Goal: Task Accomplishment & Management: Use online tool/utility

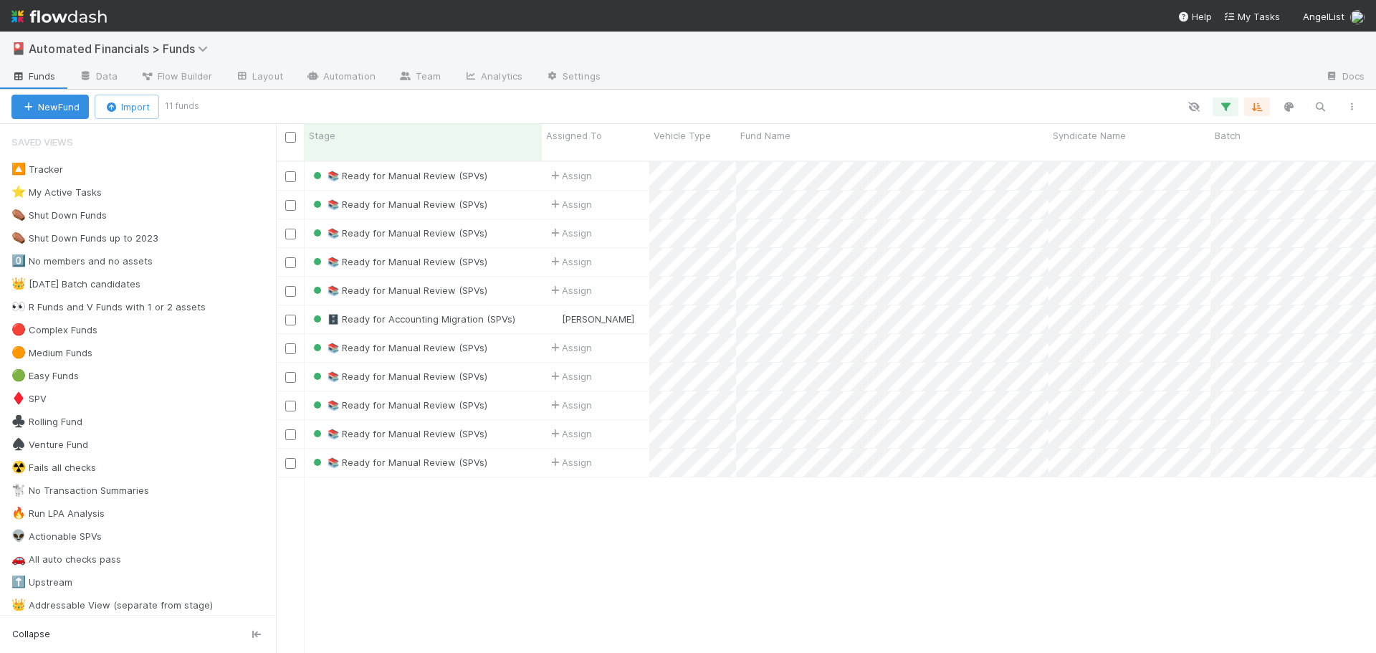
scroll to position [493, 1090]
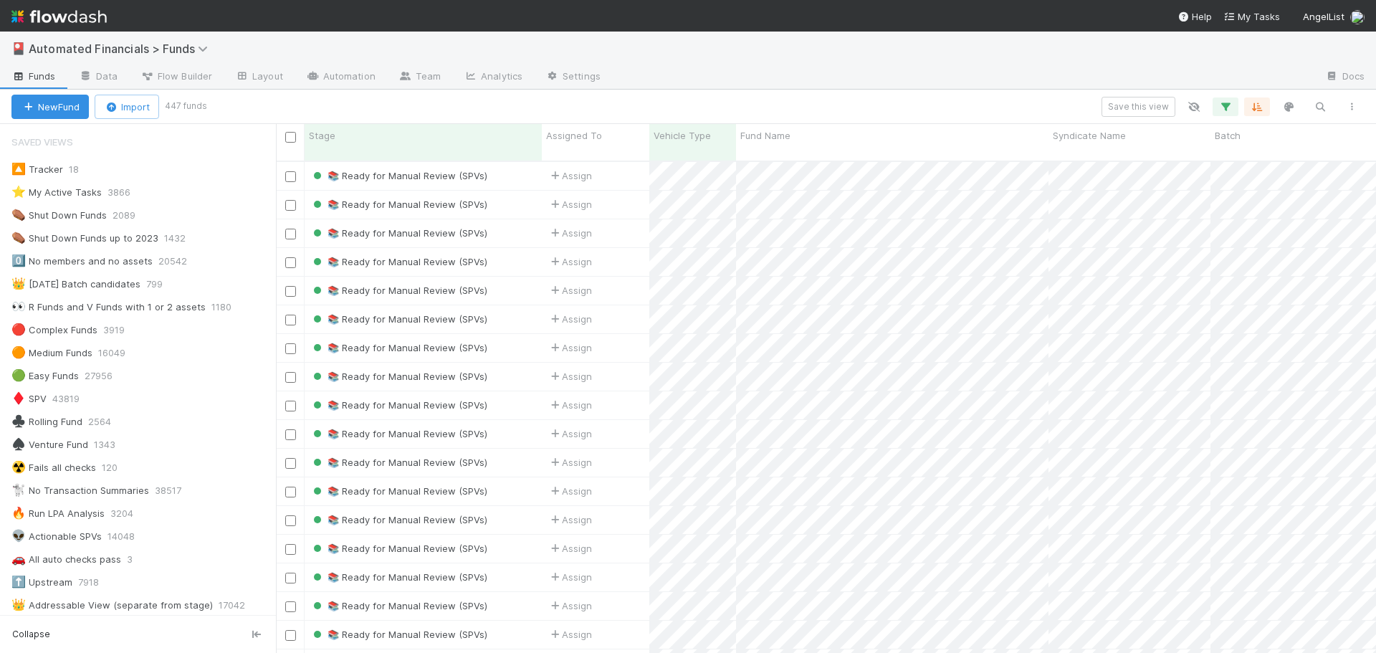
scroll to position [1214, 0]
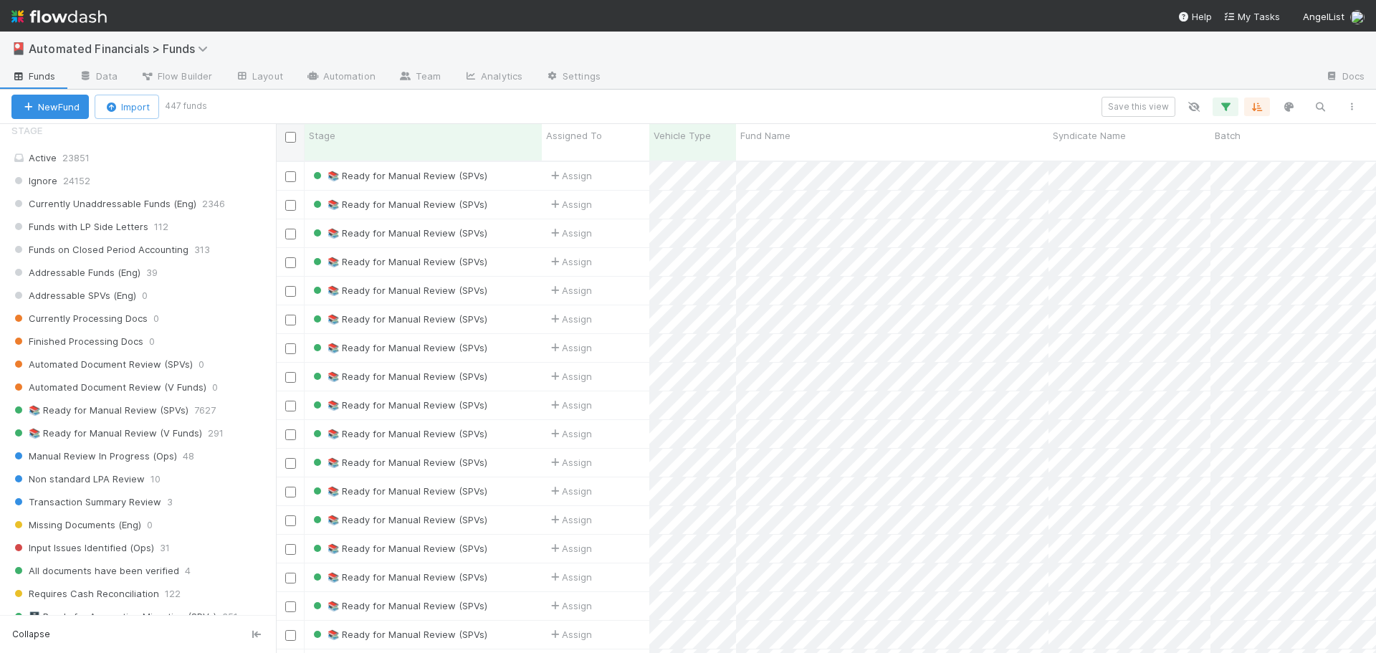
click at [292, 136] on input "checkbox" at bounding box center [290, 137] width 11 height 11
checkbox input "true"
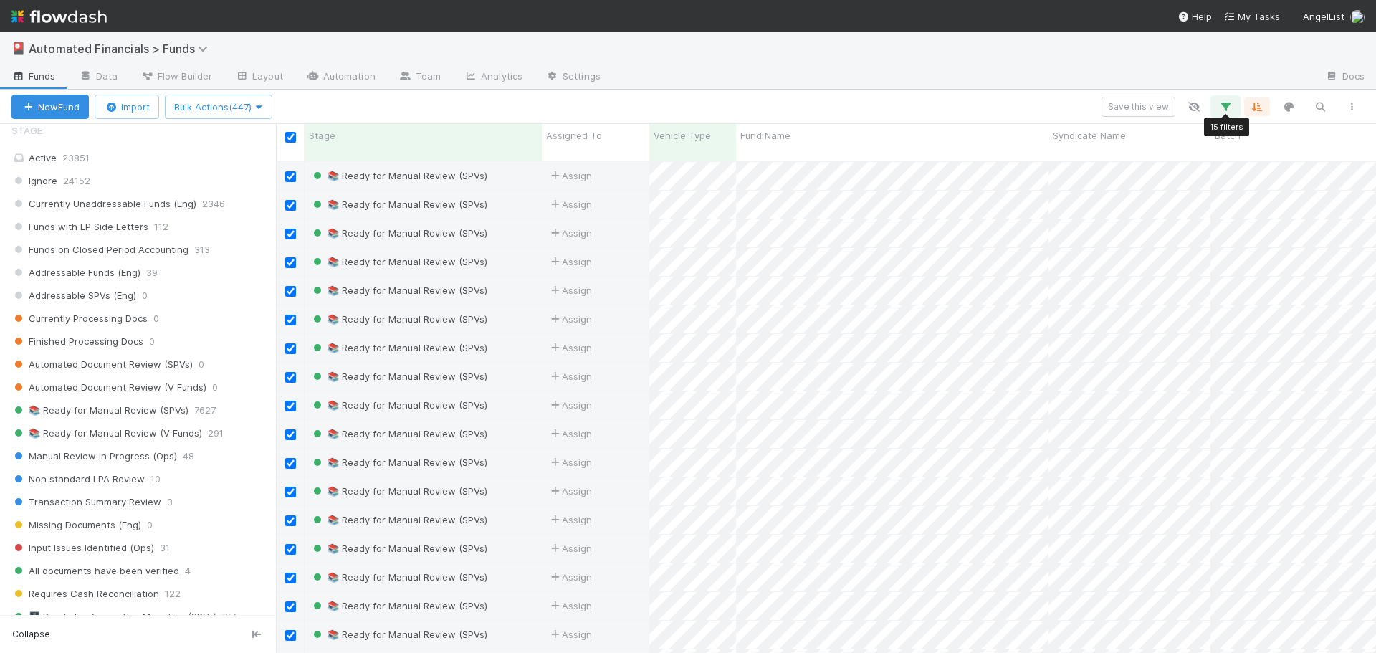
click at [1225, 108] on icon "button" at bounding box center [1226, 106] width 14 height 13
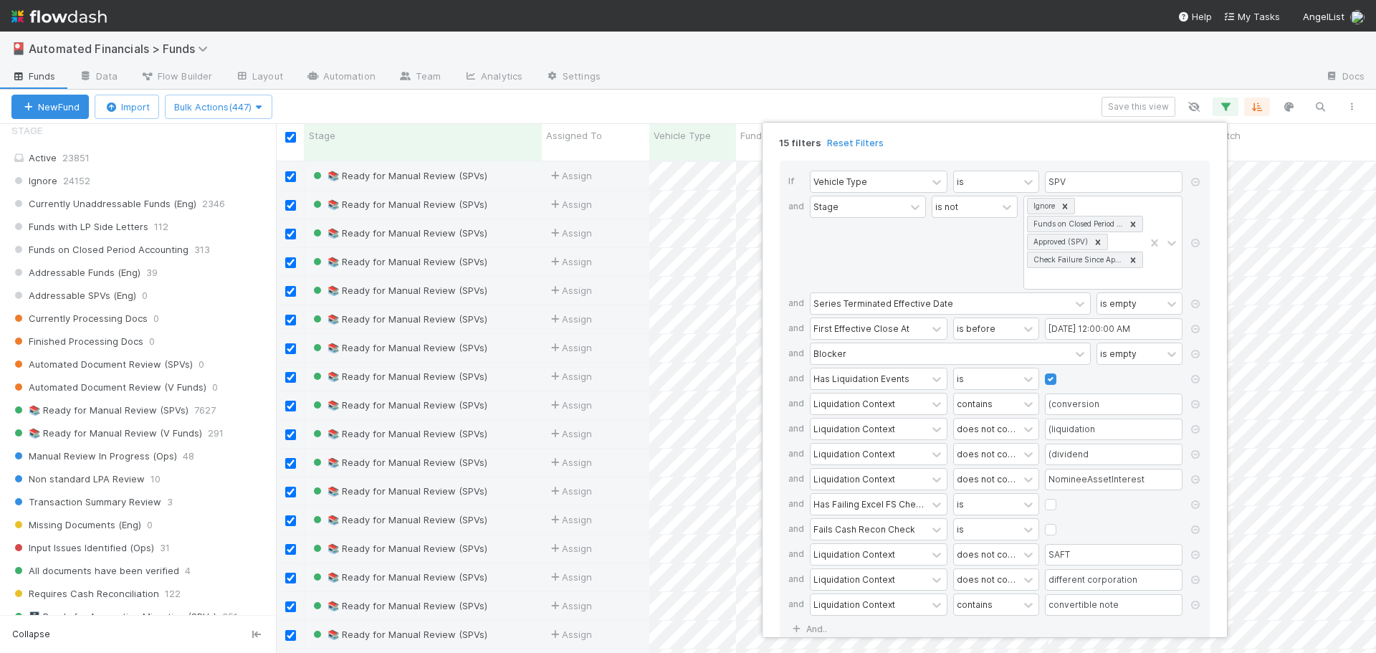
click at [1225, 108] on div "15 filters Reset Filters If Vehicle Type is SPV and Stage is not Ignore Funds o…" at bounding box center [688, 326] width 1376 height 653
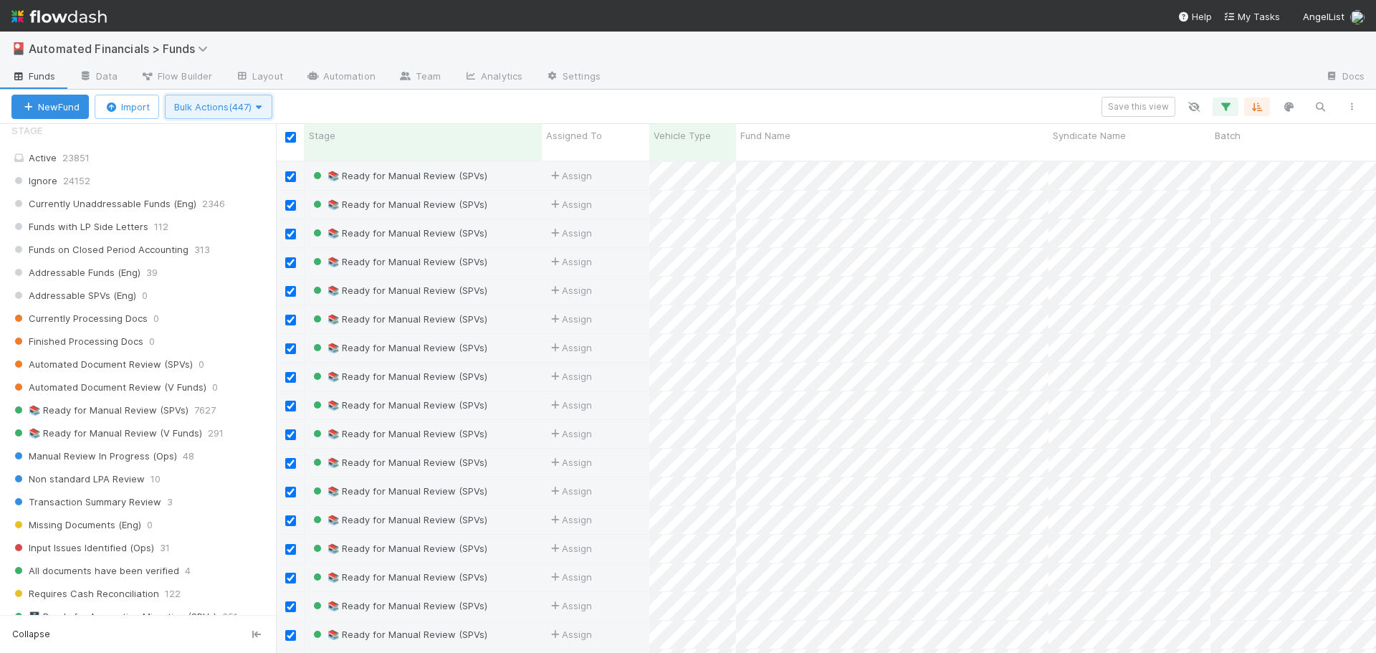
click at [234, 111] on span "Bulk Actions (447)" at bounding box center [218, 106] width 89 height 11
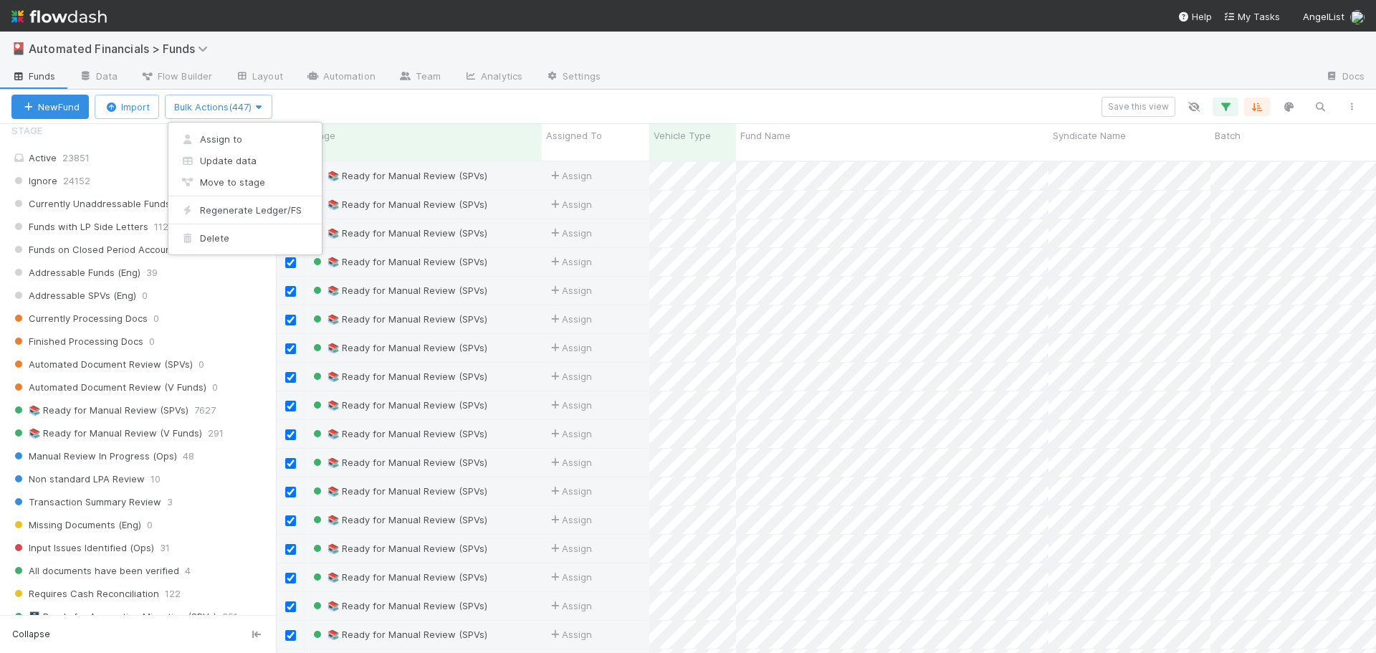
click at [386, 98] on div "Assign to Update data Move to stage Regenerate Ledger/FS Delete" at bounding box center [688, 326] width 1376 height 653
click at [290, 135] on input "checkbox" at bounding box center [290, 137] width 11 height 11
checkbox input "false"
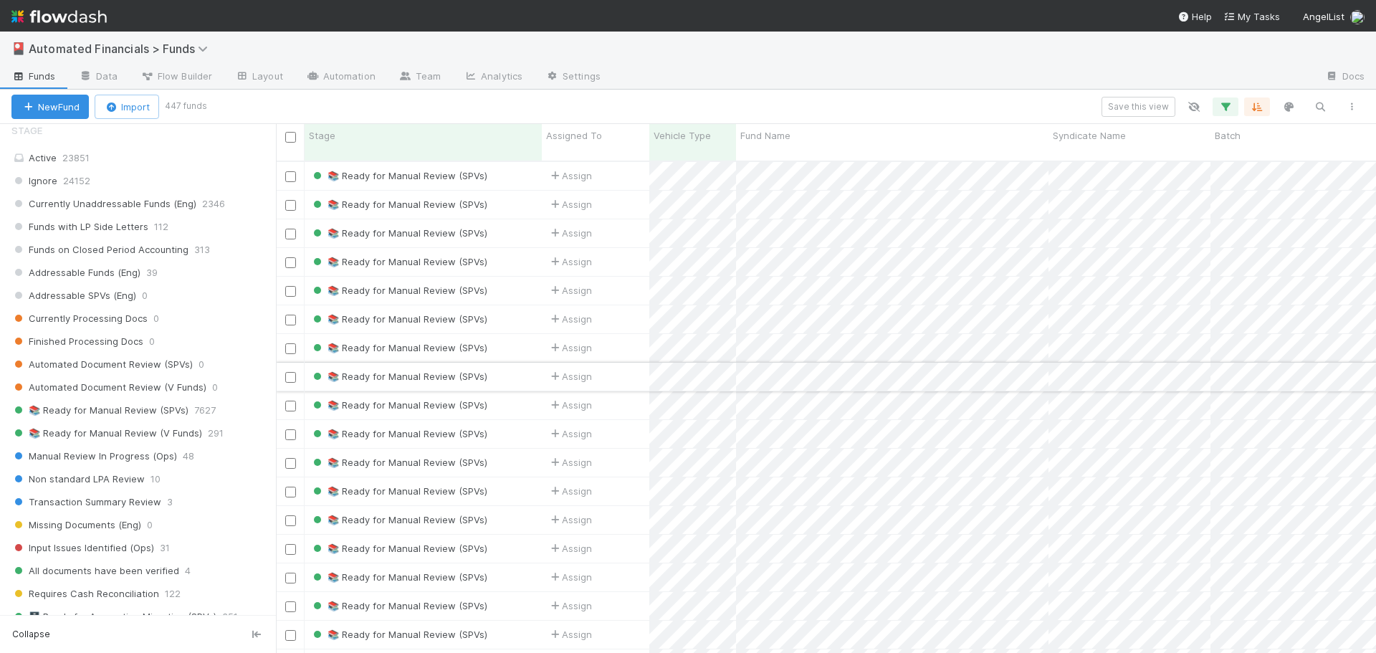
click at [505, 365] on div "📚 Ready for Manual Review (SPVs)" at bounding box center [423, 377] width 237 height 28
